Goal: Information Seeking & Learning: Learn about a topic

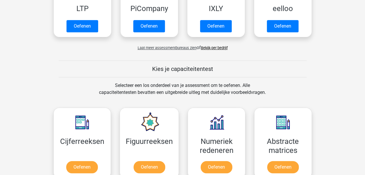
scroll to position [174, 0]
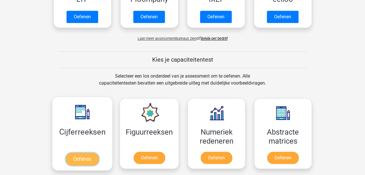
click at [72, 157] on link "Oefenen" at bounding box center [82, 158] width 33 height 13
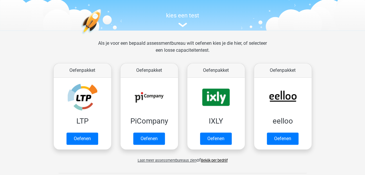
scroll to position [0, 0]
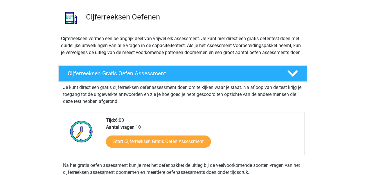
scroll to position [29, 0]
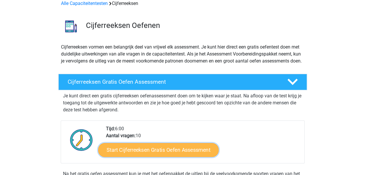
click at [154, 157] on link "Start Cijferreeksen Gratis Oefen Assessment" at bounding box center [158, 150] width 121 height 14
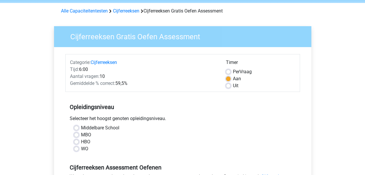
scroll to position [29, 0]
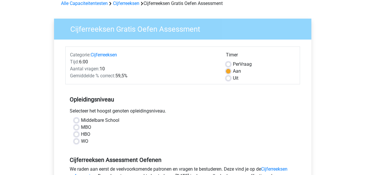
click at [81, 134] on label "HBO" at bounding box center [85, 134] width 9 height 7
click at [76, 134] on input "HBO" at bounding box center [76, 134] width 5 height 6
radio input "true"
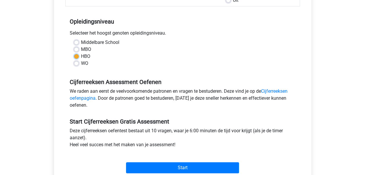
scroll to position [116, 0]
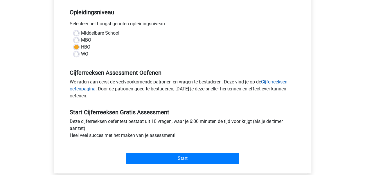
click at [83, 88] on link "Cijferreeksen oefenpagina" at bounding box center [179, 85] width 218 height 12
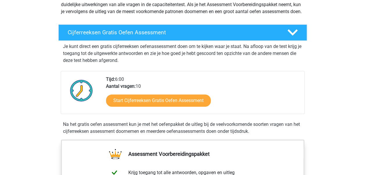
scroll to position [87, 0]
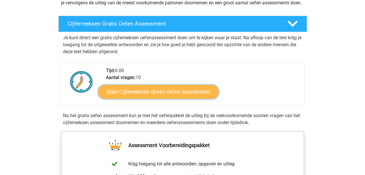
click at [158, 98] on link "Start Cijferreeksen Gratis Oefen Assessment" at bounding box center [158, 91] width 121 height 14
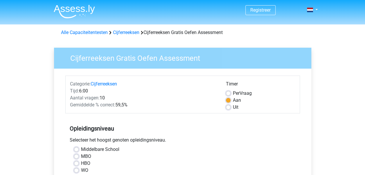
scroll to position [29, 0]
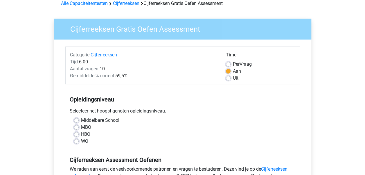
click at [81, 133] on label "HBO" at bounding box center [85, 134] width 9 height 7
click at [74, 133] on input "HBO" at bounding box center [76, 134] width 5 height 6
radio input "true"
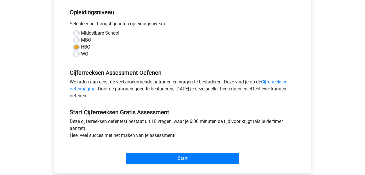
scroll to position [145, 0]
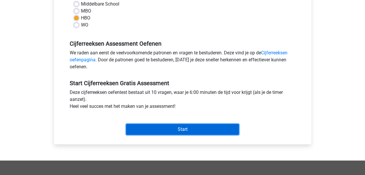
click at [179, 128] on input "Start" at bounding box center [182, 129] width 113 height 11
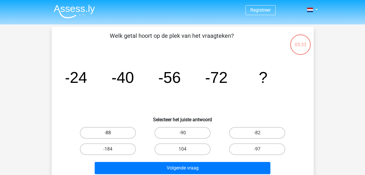
click at [106, 135] on label "-88" at bounding box center [108, 133] width 56 height 12
click at [108, 135] on input "-88" at bounding box center [110, 135] width 4 height 4
radio input "true"
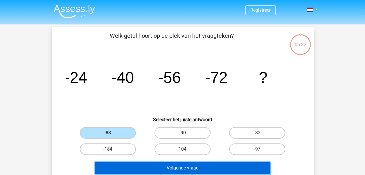
click at [169, 167] on button "Volgende vraag" at bounding box center [183, 168] width 176 height 12
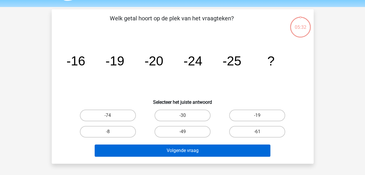
scroll to position [27, 0]
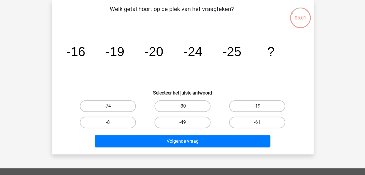
click at [188, 105] on label "-30" at bounding box center [182, 106] width 56 height 12
click at [186, 106] on input "-30" at bounding box center [184, 108] width 4 height 4
radio input "true"
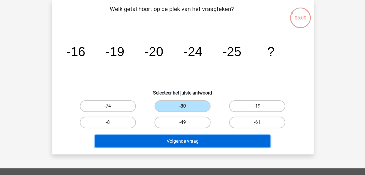
click at [177, 145] on button "Volgende vraag" at bounding box center [183, 141] width 176 height 12
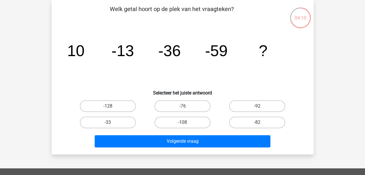
click at [258, 123] on input "-82" at bounding box center [259, 124] width 4 height 4
radio input "true"
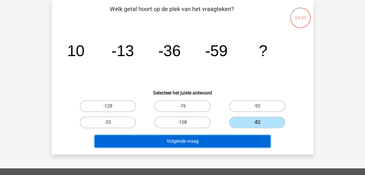
click at [199, 142] on button "Volgende vraag" at bounding box center [183, 141] width 176 height 12
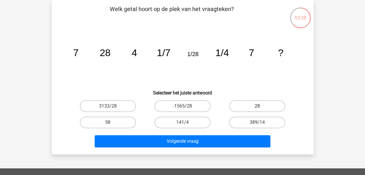
click at [262, 107] on label "28" at bounding box center [257, 106] width 56 height 12
click at [261, 107] on input "28" at bounding box center [259, 108] width 4 height 4
radio input "true"
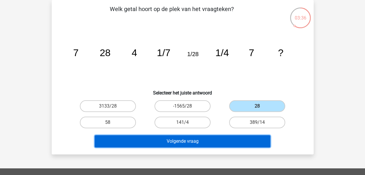
click at [181, 142] on button "Volgende vraag" at bounding box center [183, 141] width 176 height 12
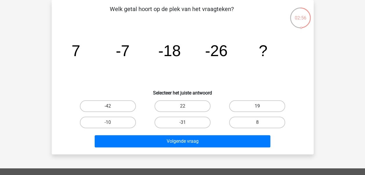
click at [259, 103] on label "19" at bounding box center [257, 106] width 56 height 12
click at [259, 106] on input "19" at bounding box center [259, 108] width 4 height 4
radio input "true"
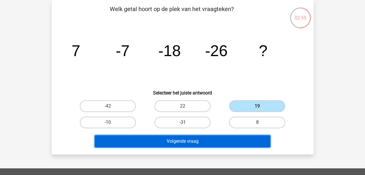
click at [183, 141] on button "Volgende vraag" at bounding box center [183, 141] width 176 height 12
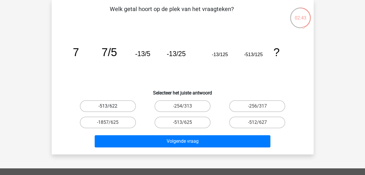
click at [110, 106] on label "-513/622" at bounding box center [108, 106] width 56 height 12
click at [110, 106] on input "-513/622" at bounding box center [110, 108] width 4 height 4
radio input "true"
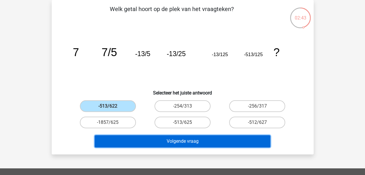
click at [177, 142] on button "Volgende vraag" at bounding box center [183, 141] width 176 height 12
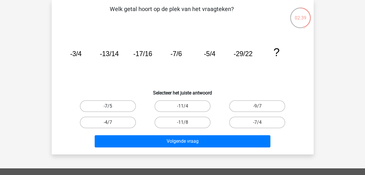
click at [123, 106] on label "-7/5" at bounding box center [108, 106] width 56 height 12
click at [112, 106] on input "-7/5" at bounding box center [110, 108] width 4 height 4
radio input "true"
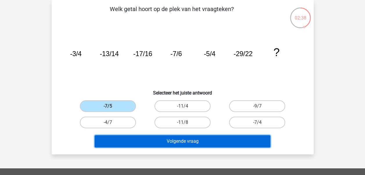
click at [177, 140] on button "Volgende vraag" at bounding box center [183, 141] width 176 height 12
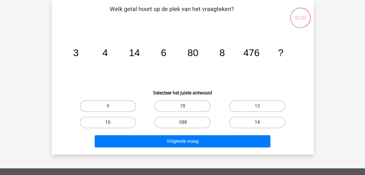
click at [257, 118] on label "14" at bounding box center [257, 122] width 56 height 12
click at [257, 122] on input "14" at bounding box center [259, 124] width 4 height 4
radio input "true"
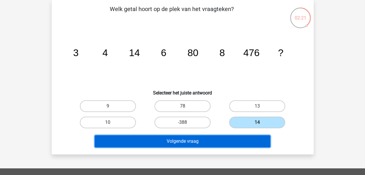
click at [173, 142] on button "Volgende vraag" at bounding box center [183, 141] width 176 height 12
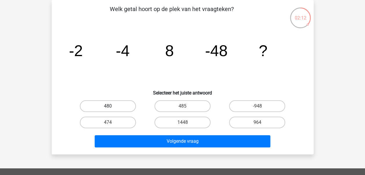
click at [118, 105] on label "480" at bounding box center [108, 106] width 56 height 12
click at [112, 106] on input "480" at bounding box center [110, 108] width 4 height 4
radio input "true"
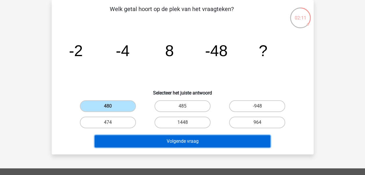
click at [180, 142] on button "Volgende vraag" at bounding box center [183, 141] width 176 height 12
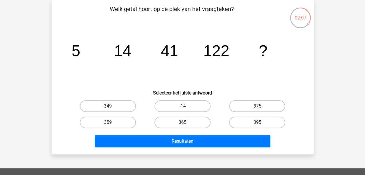
click at [126, 107] on label "349" at bounding box center [108, 106] width 56 height 12
click at [112, 107] on input "349" at bounding box center [110, 108] width 4 height 4
radio input "true"
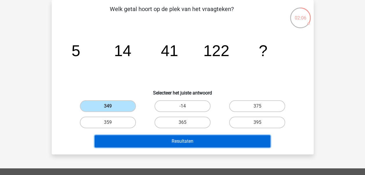
click at [180, 141] on button "Resultaten" at bounding box center [183, 141] width 176 height 12
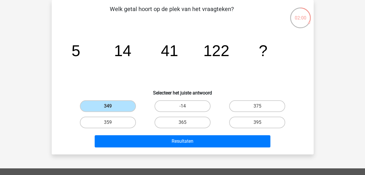
scroll to position [0, 0]
